Goal: Check status: Check status

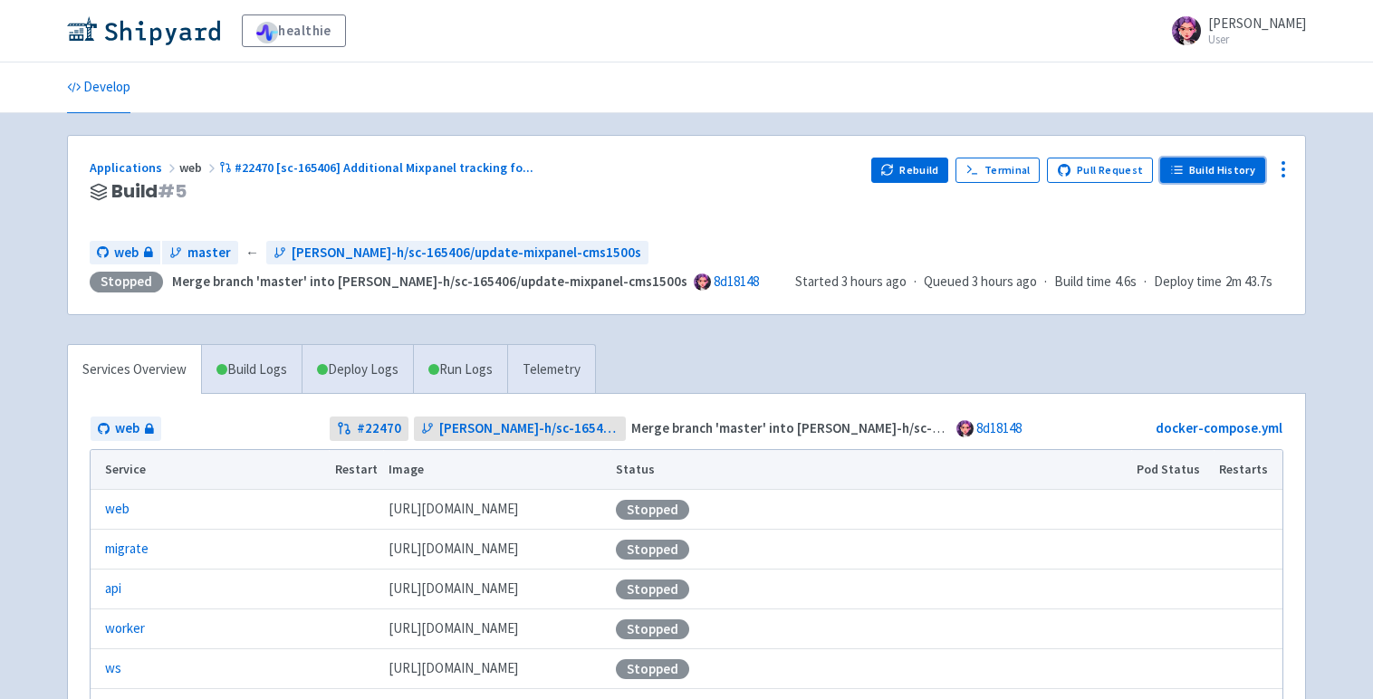
click at [1183, 175] on icon at bounding box center [1177, 170] width 14 height 14
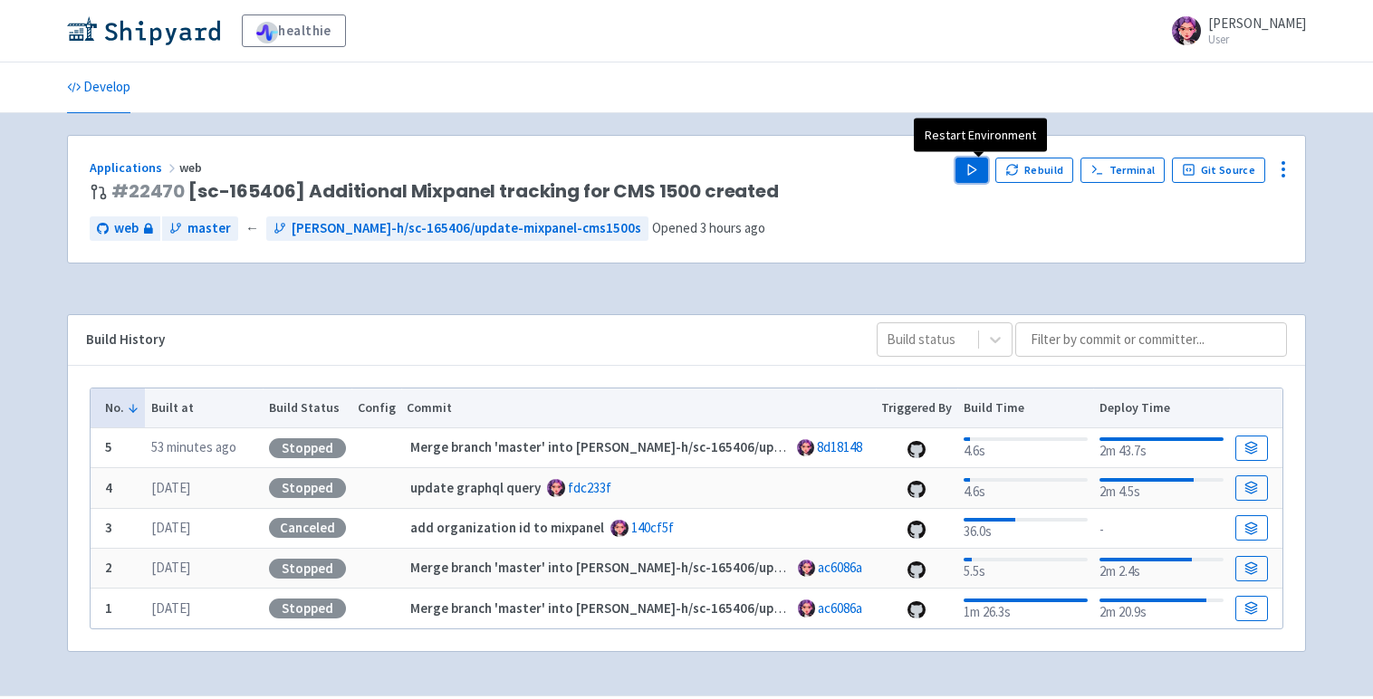
click at [972, 169] on icon "button" at bounding box center [972, 170] width 14 height 14
